Goal: Task Accomplishment & Management: Complete application form

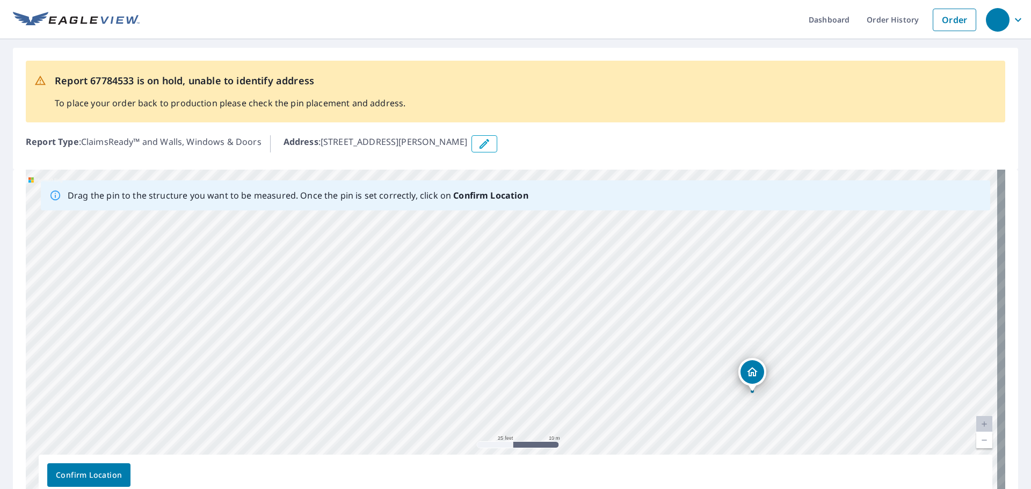
drag, startPoint x: 223, startPoint y: 322, endPoint x: 463, endPoint y: 377, distance: 246.8
click at [463, 377] on div "[STREET_ADDRESS][PERSON_NAME]" at bounding box center [515, 338] width 979 height 337
click at [497, 142] on button "button" at bounding box center [484, 143] width 26 height 17
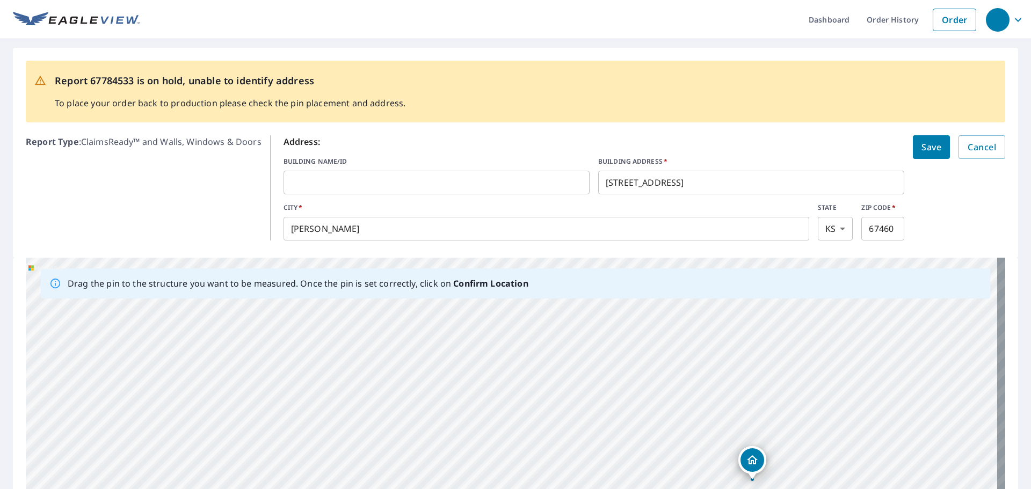
drag, startPoint x: 721, startPoint y: 188, endPoint x: 368, endPoint y: 208, distance: 353.8
click at [398, 202] on div "Address: BUILDING NAME/ID ​ BUILDING ADDRESS   * [STREET_ADDRESS][PERSON_NAME][…" at bounding box center [594, 187] width 621 height 105
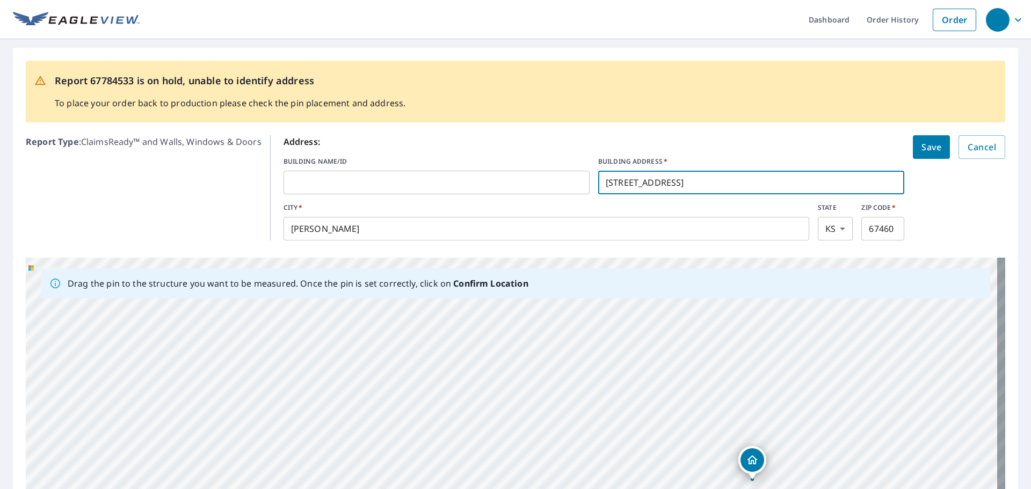
paste input "-[STREET_ADDRESS],"
drag, startPoint x: 604, startPoint y: 184, endPoint x: 585, endPoint y: 187, distance: 19.2
click at [585, 187] on div "BUILDING NAME/ID ​ BUILDING ADDRESS   * -[STREET_ADDRESS], ​" at bounding box center [594, 176] width 621 height 38
click at [642, 180] on input "[STREET_ADDRESS]," at bounding box center [751, 183] width 306 height 30
type input "[STREET_ADDRESS],"
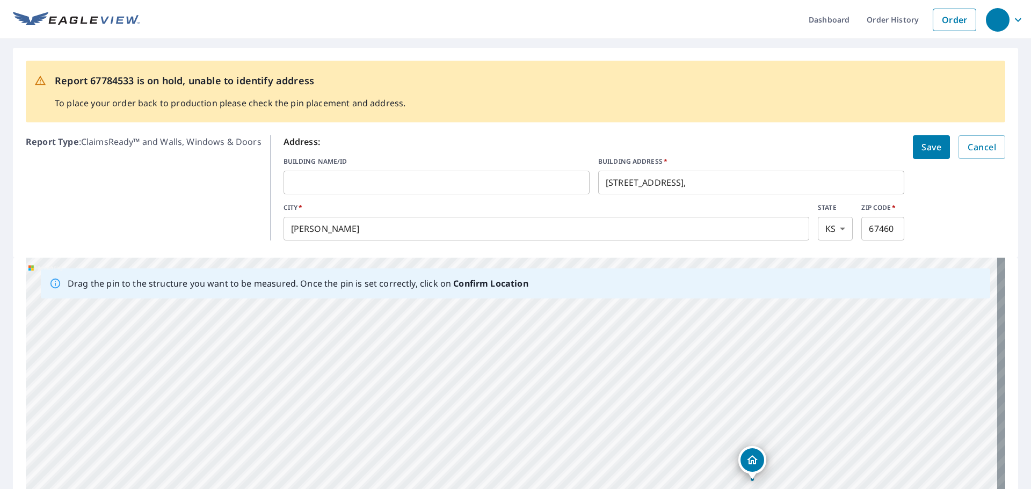
click at [931, 194] on form "Address: BUILDING NAME/ID ​ BUILDING ADDRESS   * [STREET_ADDRESS]   * [PERSON_N…" at bounding box center [645, 187] width 722 height 105
click at [921, 151] on span "Save" at bounding box center [931, 147] width 20 height 15
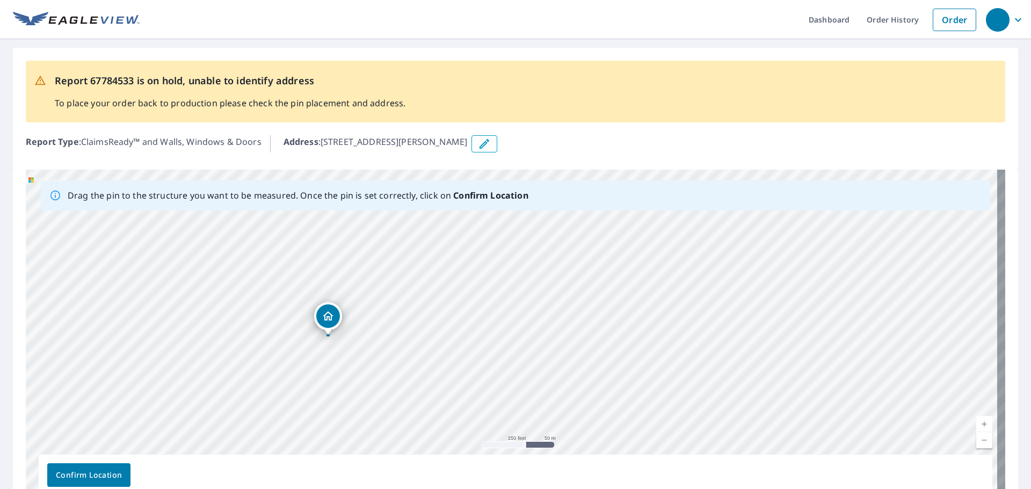
drag, startPoint x: 438, startPoint y: 261, endPoint x: 401, endPoint y: 354, distance: 100.3
click at [401, 354] on div "[STREET_ADDRESS][PERSON_NAME]" at bounding box center [515, 338] width 979 height 337
drag, startPoint x: 703, startPoint y: 341, endPoint x: 638, endPoint y: 367, distance: 70.1
click at [638, 367] on div "[STREET_ADDRESS][PERSON_NAME]" at bounding box center [515, 338] width 979 height 337
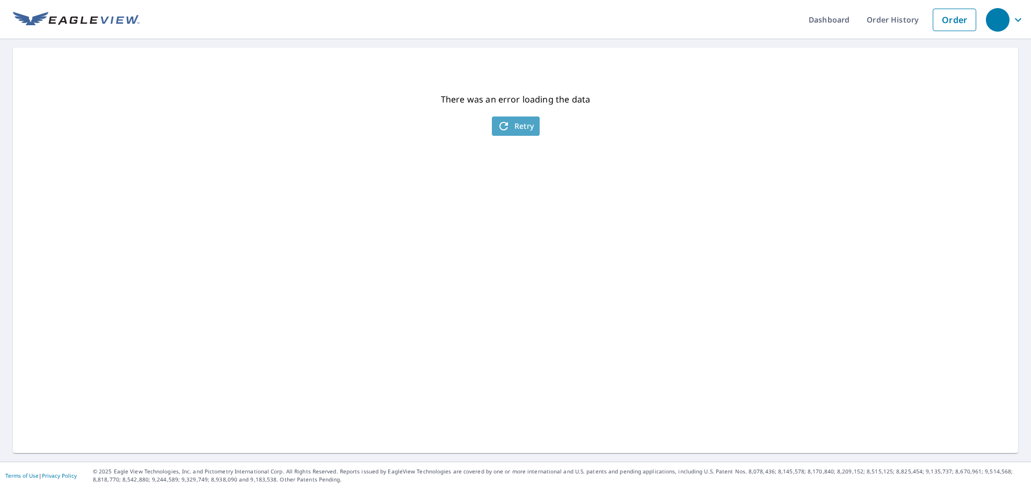
click at [522, 121] on span "Retry" at bounding box center [515, 126] width 37 height 13
click at [516, 119] on button "Retry" at bounding box center [516, 126] width 48 height 19
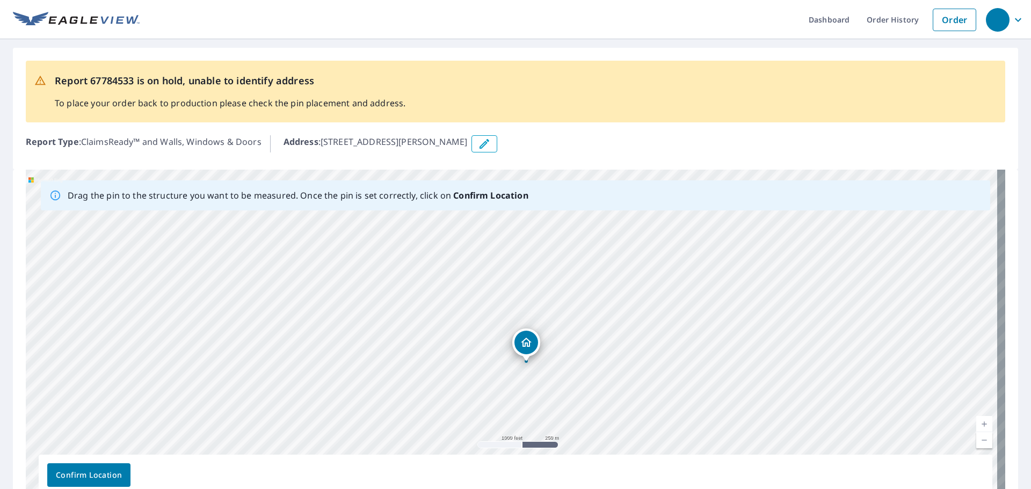
drag, startPoint x: 694, startPoint y: 284, endPoint x: 578, endPoint y: 336, distance: 127.1
click at [578, 336] on div "[STREET_ADDRESS][PERSON_NAME]" at bounding box center [515, 338] width 979 height 337
drag, startPoint x: 627, startPoint y: 375, endPoint x: 611, endPoint y: 303, distance: 73.9
click at [611, 303] on div "[STREET_ADDRESS][PERSON_NAME]" at bounding box center [515, 338] width 979 height 337
drag, startPoint x: 692, startPoint y: 268, endPoint x: 645, endPoint y: 380, distance: 120.6
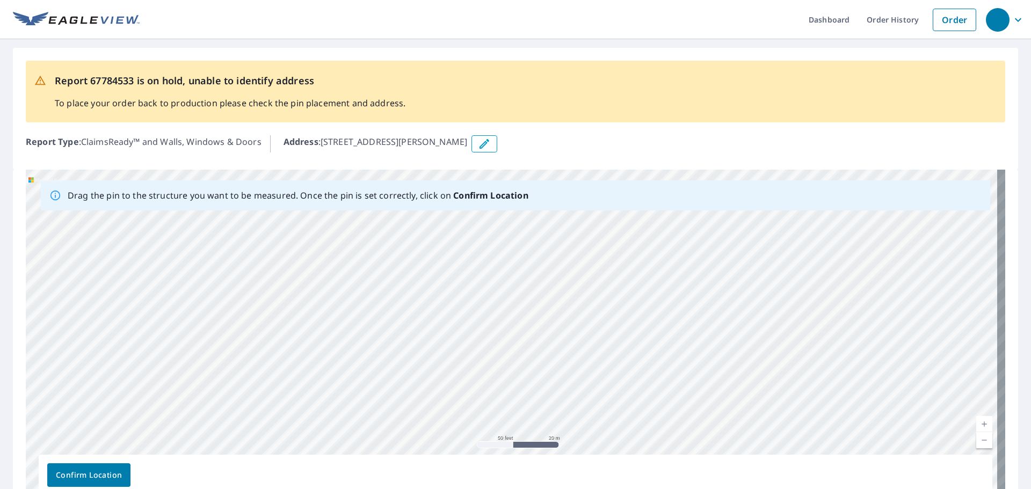
click at [645, 380] on div "[STREET_ADDRESS][PERSON_NAME]" at bounding box center [515, 338] width 979 height 337
click at [639, 287] on div "[STREET_ADDRESS][PERSON_NAME]" at bounding box center [515, 338] width 979 height 337
drag, startPoint x: 530, startPoint y: 314, endPoint x: 970, endPoint y: 326, distance: 439.9
drag, startPoint x: 880, startPoint y: 362, endPoint x: 624, endPoint y: 306, distance: 261.6
click at [624, 306] on div "[STREET_ADDRESS][PERSON_NAME]" at bounding box center [515, 338] width 979 height 337
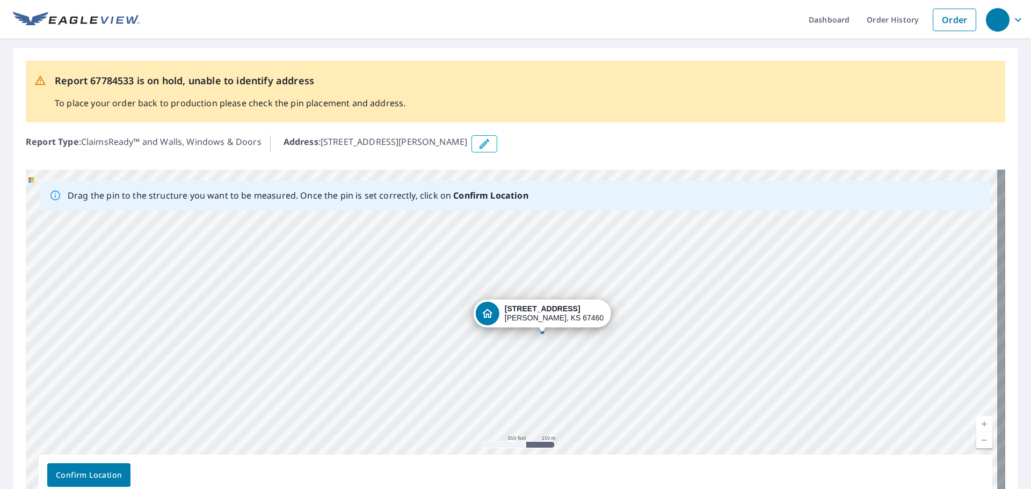
drag, startPoint x: 373, startPoint y: 278, endPoint x: 541, endPoint y: 313, distance: 171.1
click at [541, 313] on div "[STREET_ADDRESS][PERSON_NAME]" at bounding box center [515, 338] width 979 height 337
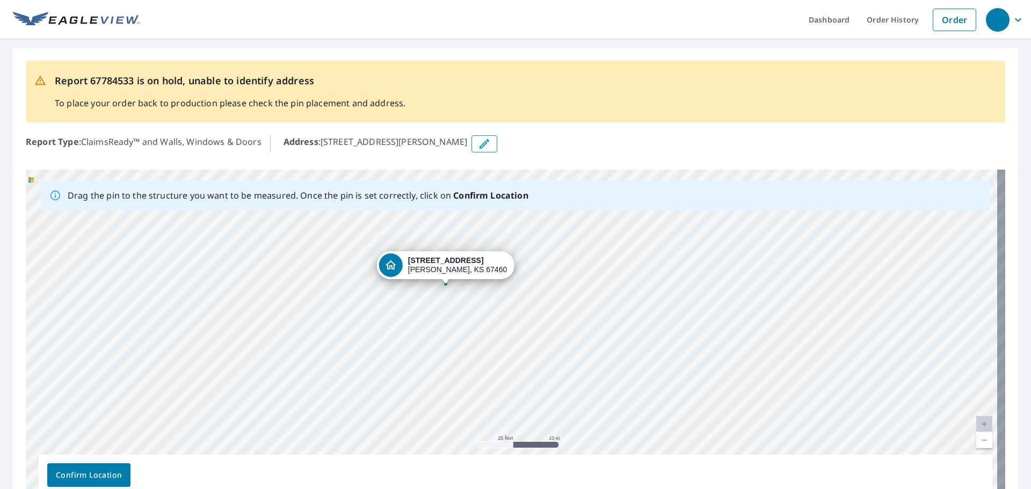
drag, startPoint x: 428, startPoint y: 253, endPoint x: 455, endPoint y: 267, distance: 30.0
click at [455, 267] on div "[STREET_ADDRESS][PERSON_NAME]" at bounding box center [515, 338] width 979 height 337
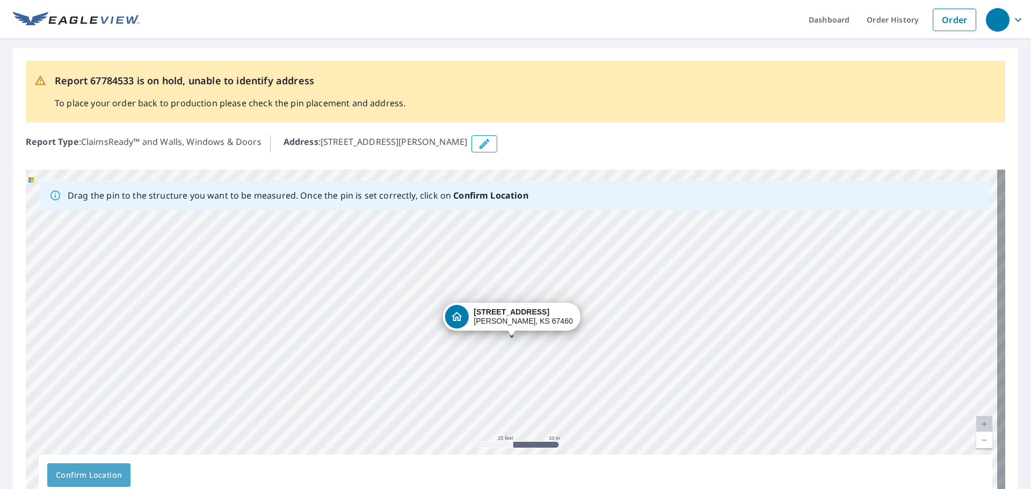
click at [114, 471] on span "Confirm Location" at bounding box center [89, 475] width 66 height 13
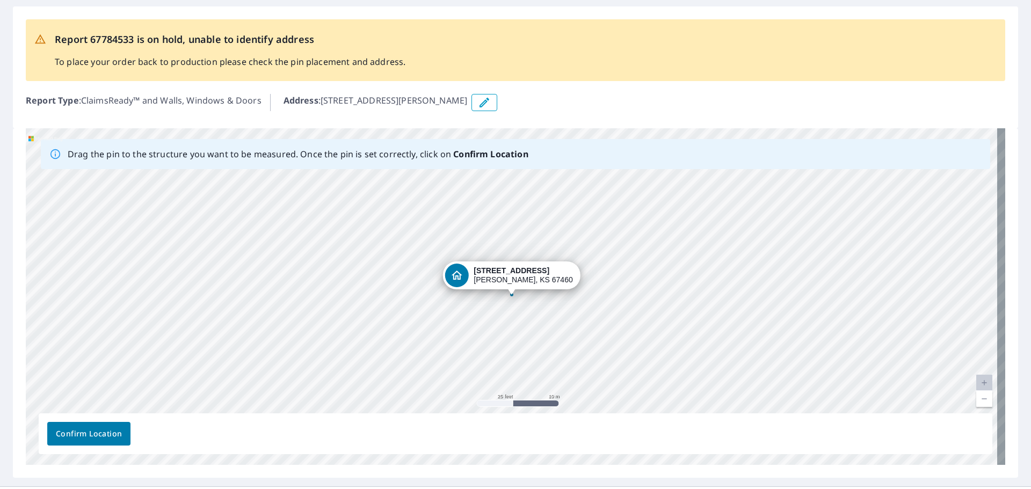
scroll to position [93, 0]
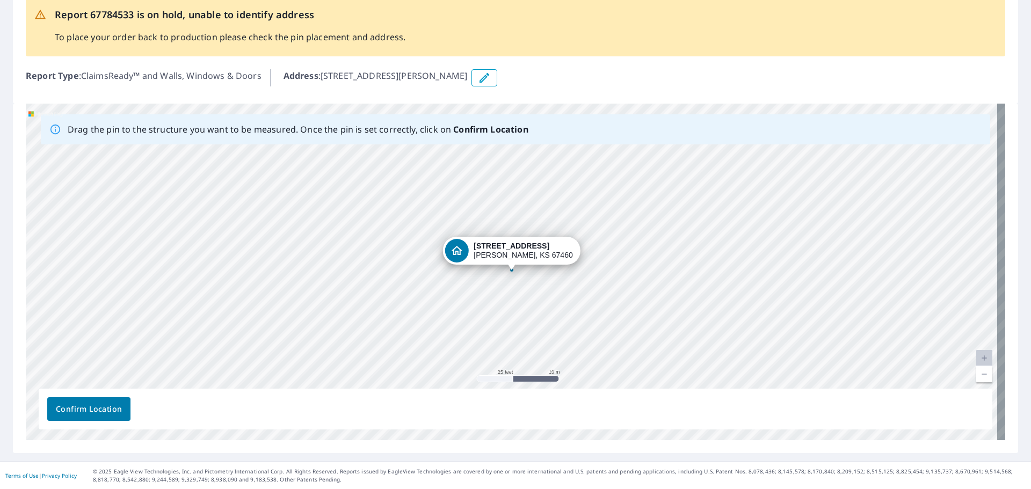
click at [87, 412] on span "Confirm Location" at bounding box center [89, 409] width 66 height 13
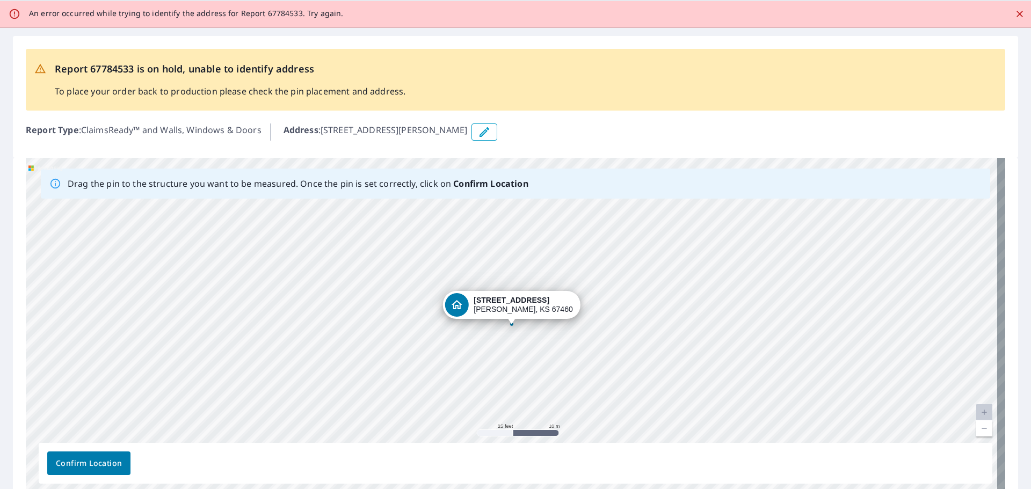
scroll to position [0, 0]
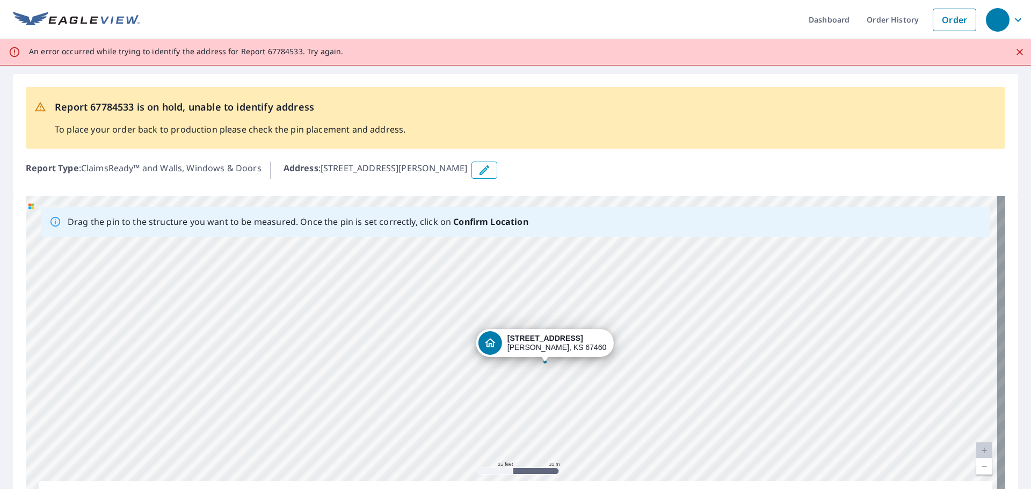
drag, startPoint x: 519, startPoint y: 345, endPoint x: 548, endPoint y: 343, distance: 29.1
click at [548, 343] on div "[STREET_ADDRESS][PERSON_NAME]" at bounding box center [515, 364] width 979 height 337
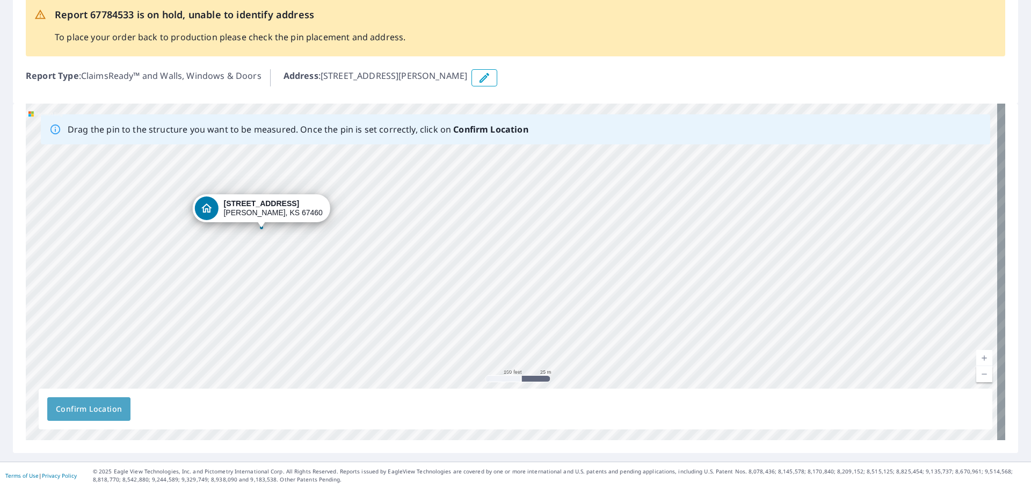
click at [106, 407] on span "Confirm Location" at bounding box center [89, 409] width 66 height 13
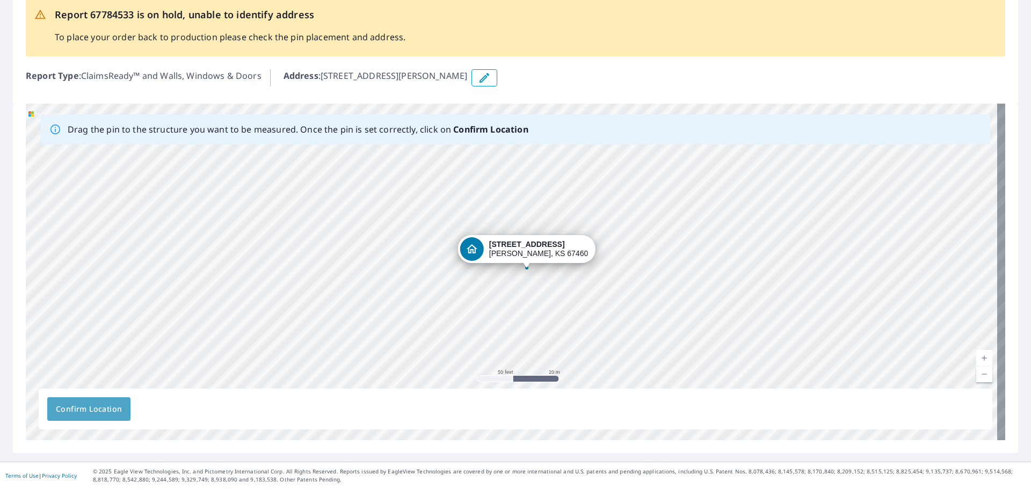
click at [70, 405] on span "Confirm Location" at bounding box center [89, 409] width 66 height 13
